Goal: Task Accomplishment & Management: Complete application form

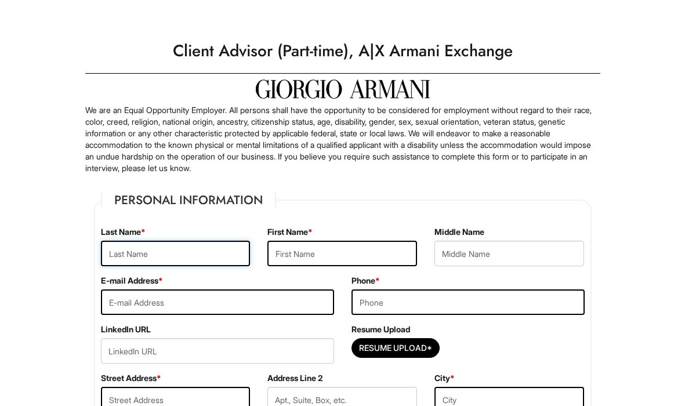
click at [234, 254] on input "text" at bounding box center [176, 254] width 150 height 26
type input "[PERSON_NAME]"
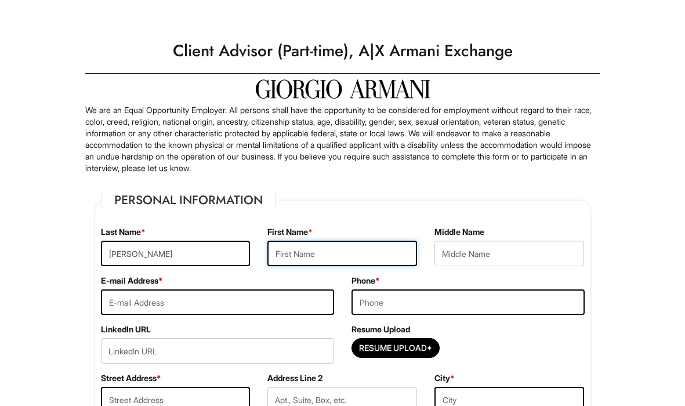
type input "[PERSON_NAME]"
type input "[STREET_ADDRESS]"
type input "[US_STATE]"
select select "NY"
type input "10016"
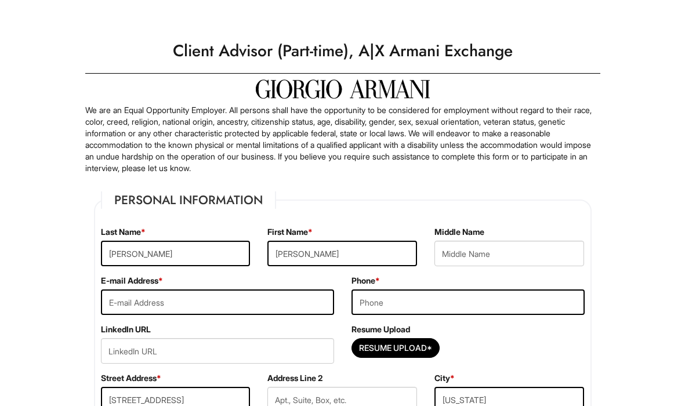
type input "[PERSON_NAME]"
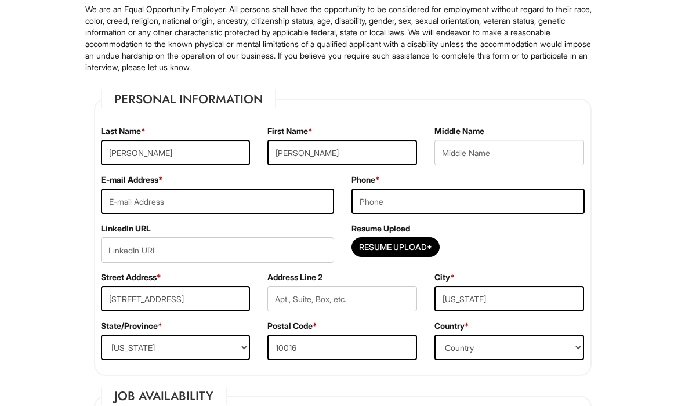
scroll to position [116, 0]
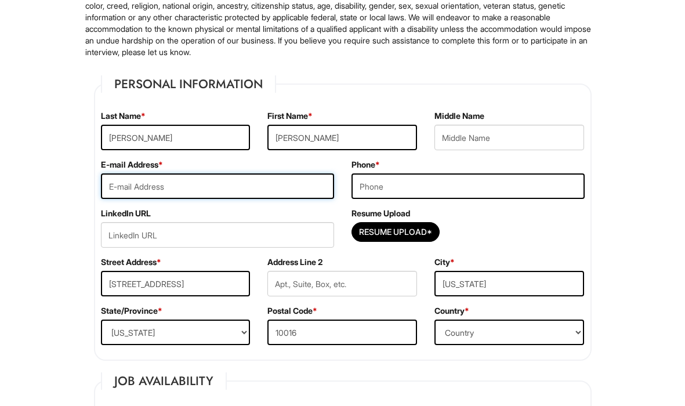
type input "[EMAIL_ADDRESS][DOMAIN_NAME]"
click at [566, 188] on input "tel" at bounding box center [467, 186] width 233 height 26
type input "2017257916"
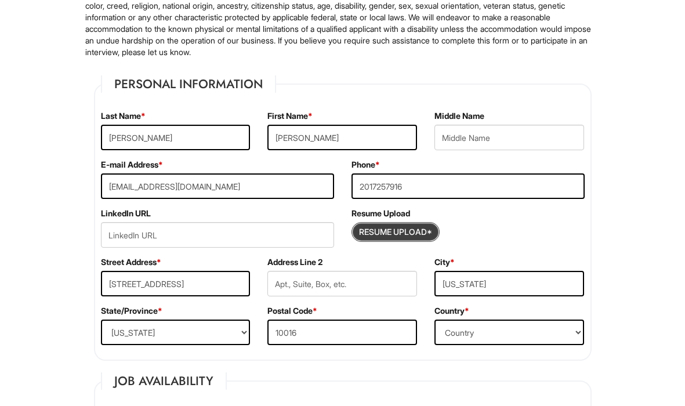
click at [396, 231] on input "Resume Upload*" at bounding box center [395, 232] width 87 height 19
type input "C:\fakepath\[PERSON_NAME] Resume.pdf"
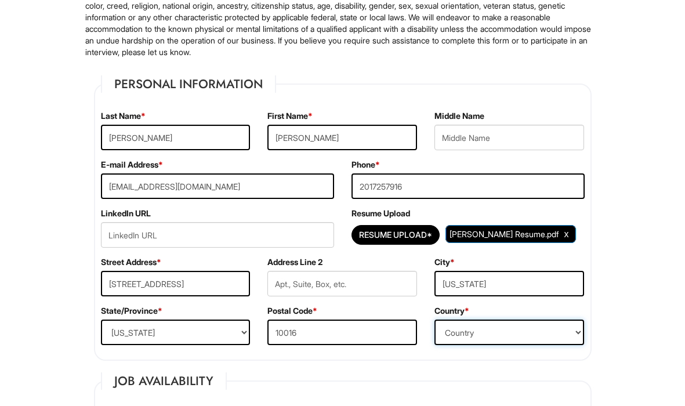
select select "[GEOGRAPHIC_DATA]"
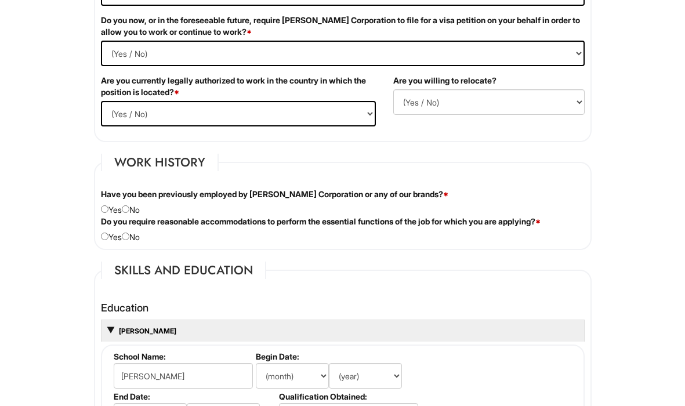
scroll to position [827, 0]
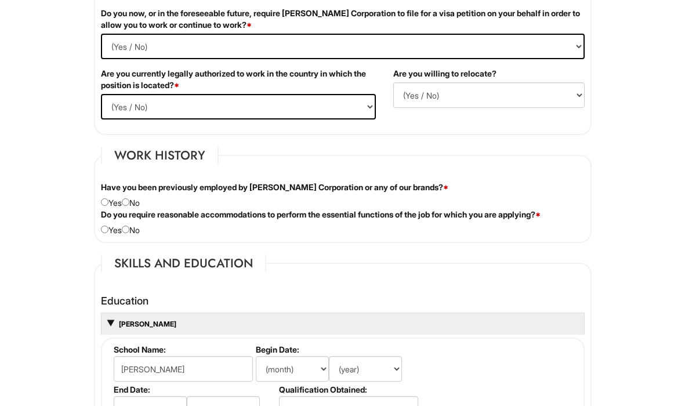
click at [129, 201] on input "radio" at bounding box center [126, 202] width 8 height 8
radio input "true"
click at [105, 227] on input "radio" at bounding box center [105, 229] width 8 height 8
radio input "true"
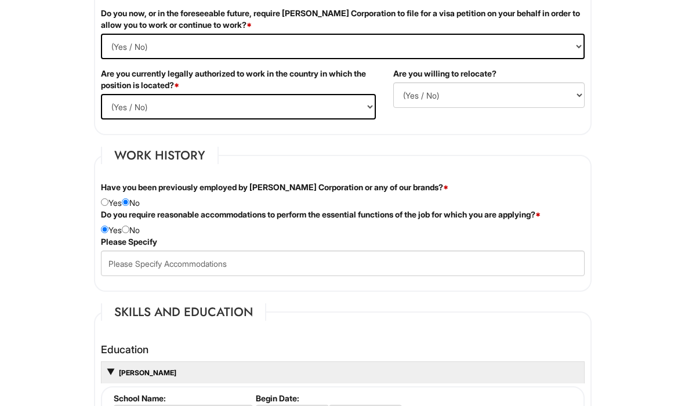
click at [126, 231] on input "radio" at bounding box center [126, 229] width 8 height 8
radio input "true"
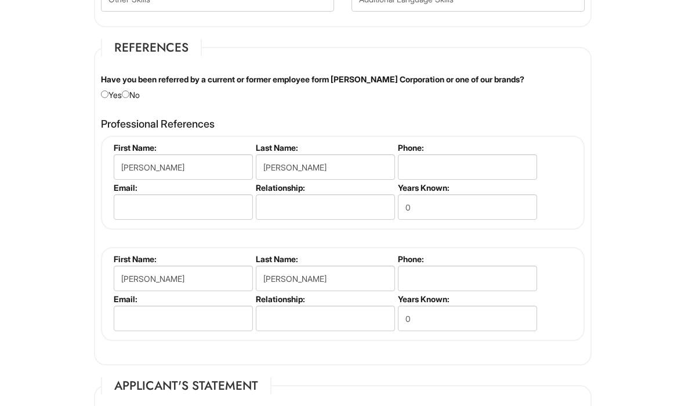
scroll to position [1599, 0]
